Goal: Check status: Check status

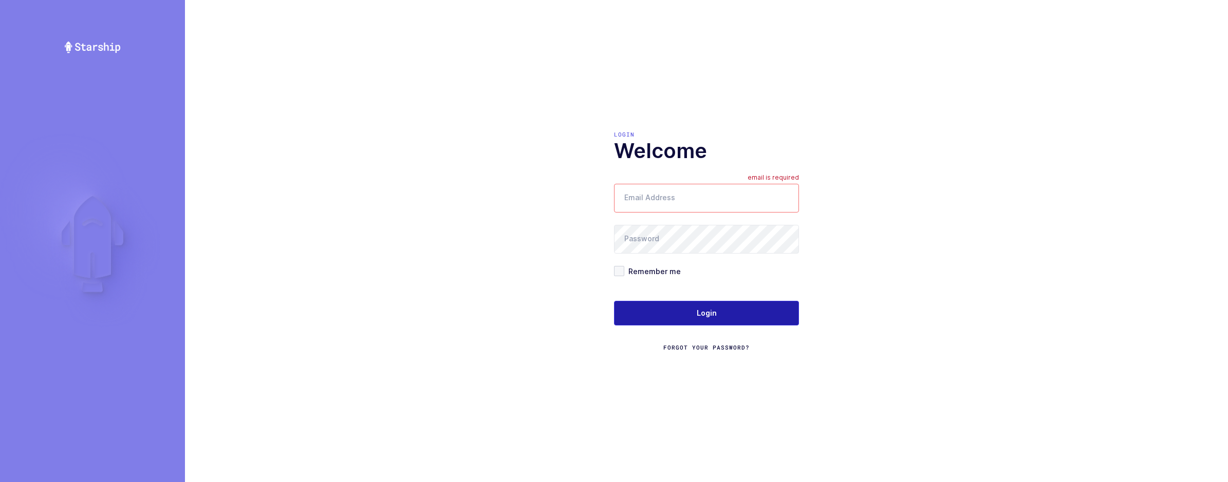
type input "sameer@janustrade.com"
click at [687, 309] on button "Login" at bounding box center [706, 313] width 185 height 25
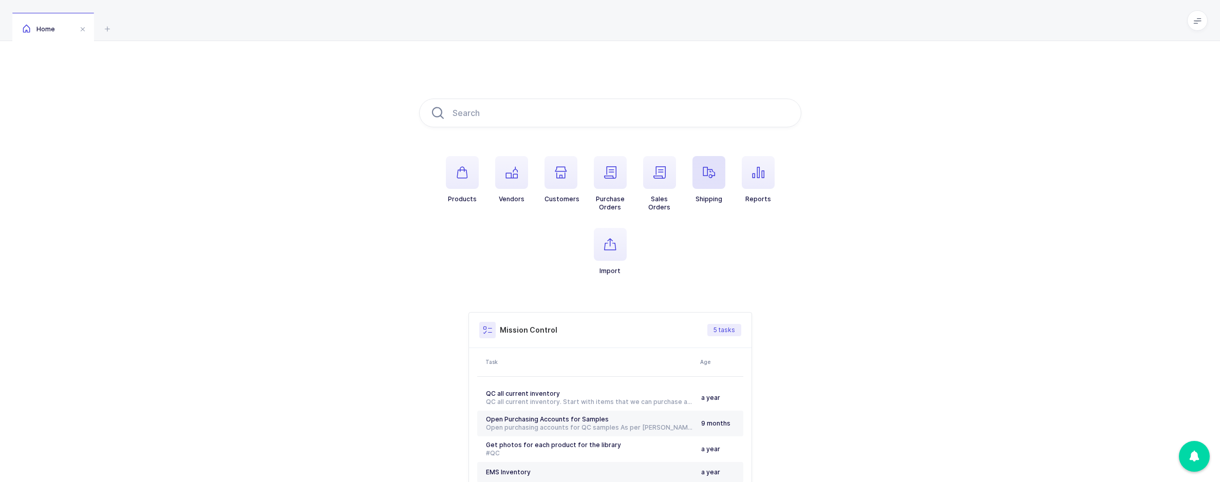
click at [707, 181] on span "button" at bounding box center [708, 172] width 33 height 33
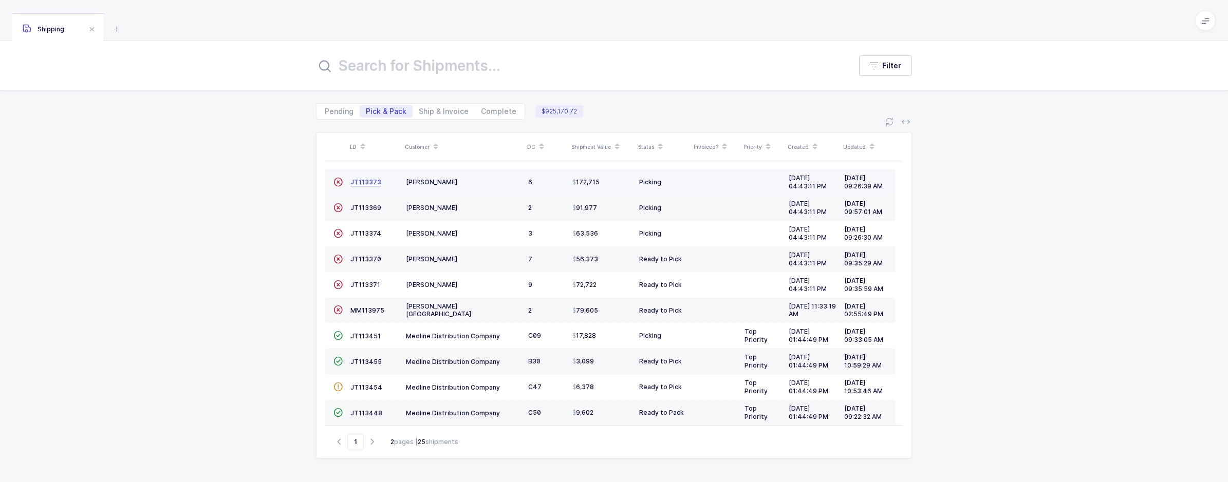
click at [378, 181] on span "JT113373" at bounding box center [365, 182] width 31 height 8
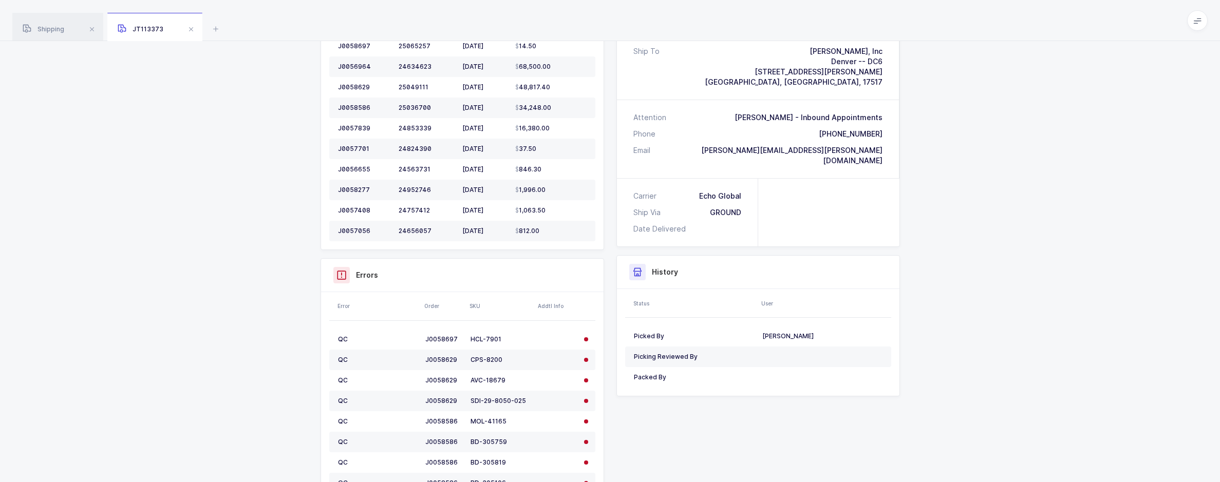
scroll to position [462, 0]
